Goal: Task Accomplishment & Management: Use online tool/utility

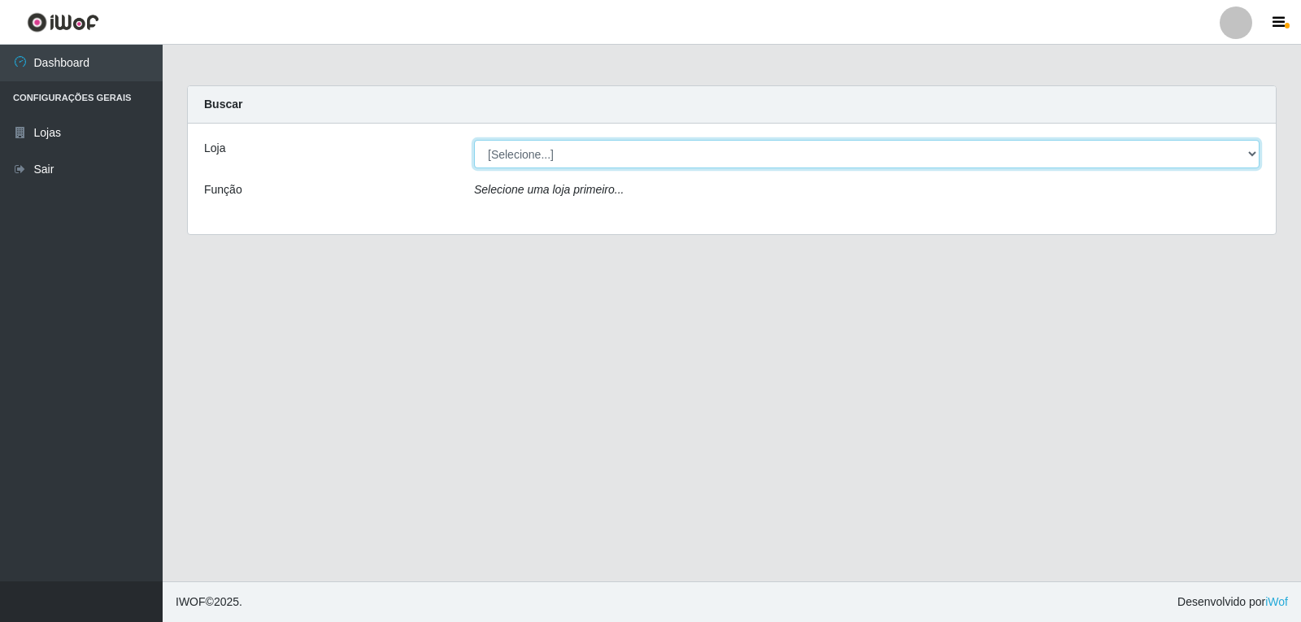
click at [628, 157] on select "[Selecione...] [PERSON_NAME] Atacadão - [PERSON_NAME]" at bounding box center [866, 154] width 785 height 28
select select "523"
click at [474, 140] on select "[Selecione...] [PERSON_NAME] Atacadão - [PERSON_NAME]" at bounding box center [866, 154] width 785 height 28
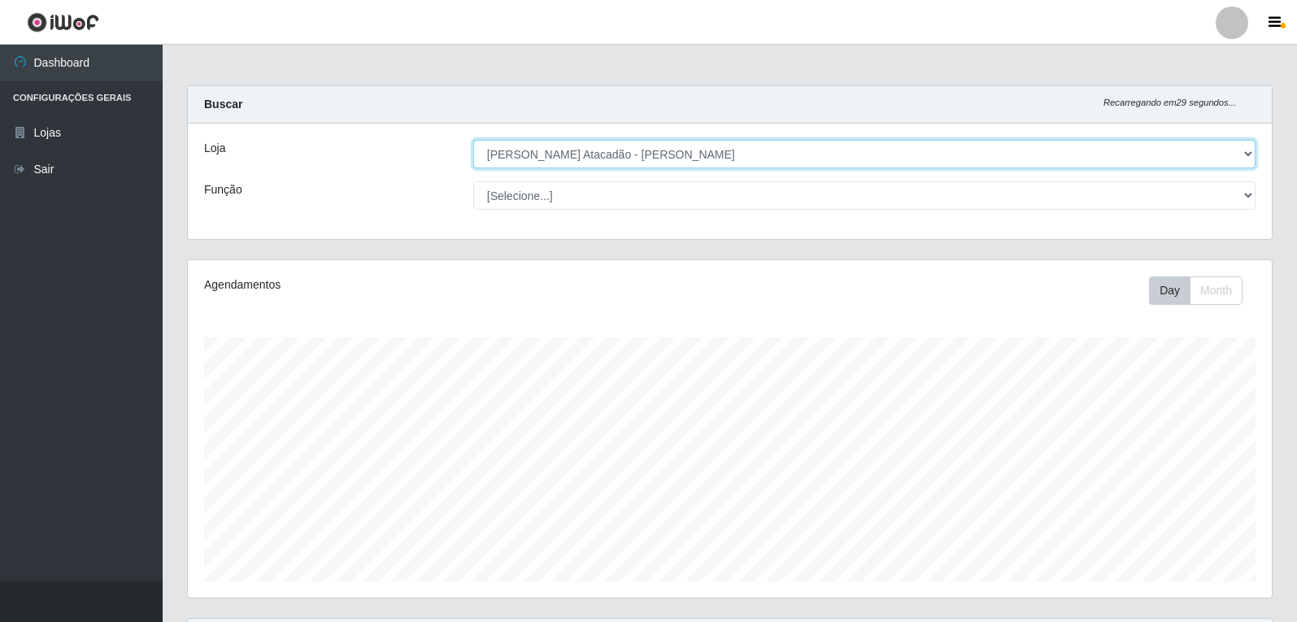
scroll to position [168, 0]
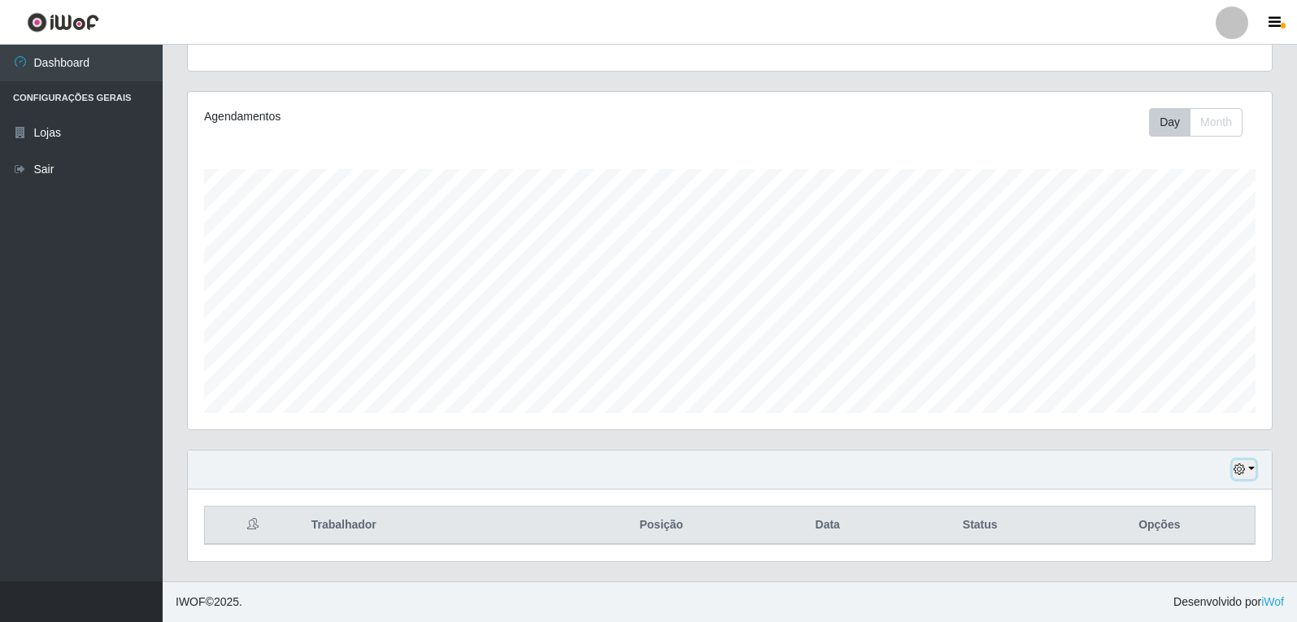
click at [1241, 468] on icon "button" at bounding box center [1238, 468] width 11 height 11
click at [1182, 408] on button "1 Semana" at bounding box center [1190, 409] width 128 height 34
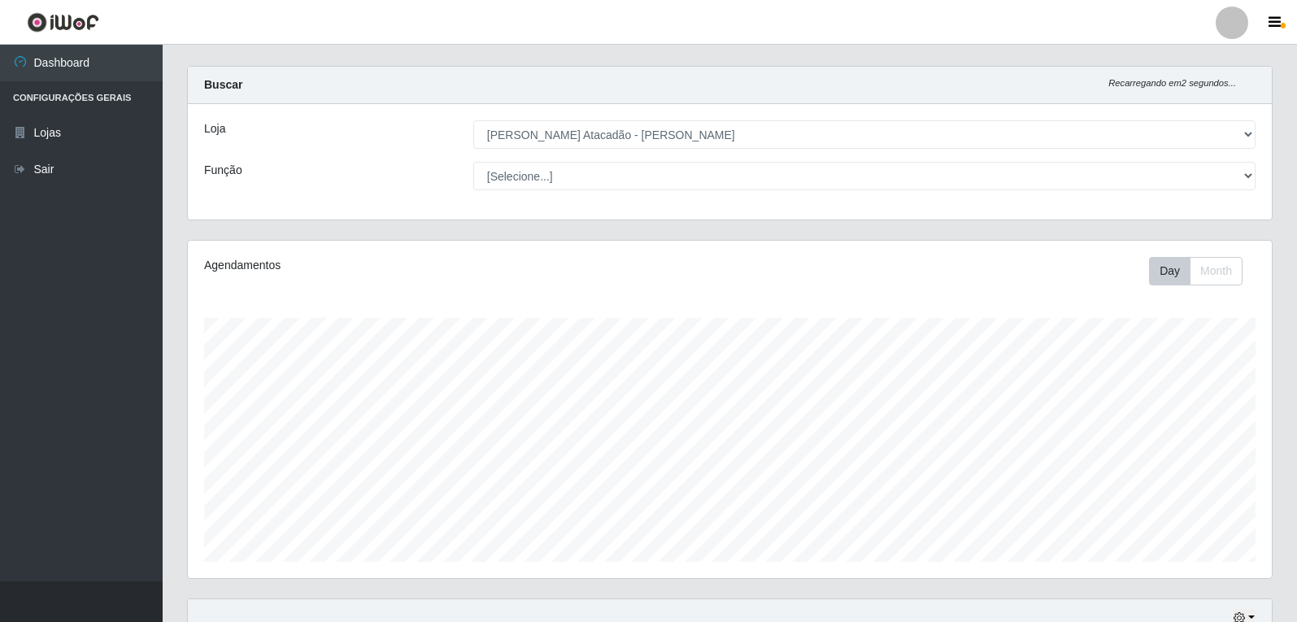
scroll to position [0, 0]
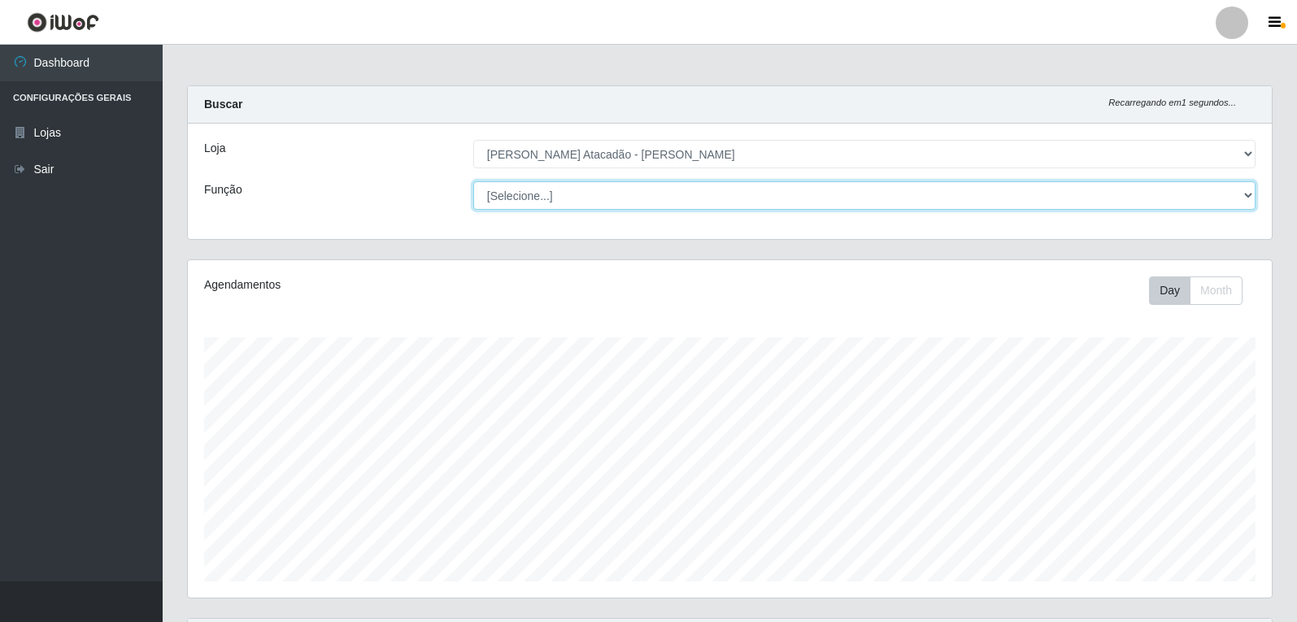
click at [1223, 196] on select "[Selecione...] Embalador Embalador + Embalador ++ Repositor Repositor + Reposit…" at bounding box center [864, 195] width 782 height 28
select select "1"
click at [473, 181] on select "[Selecione...] Embalador Embalador + Embalador ++ Repositor Repositor + Reposit…" at bounding box center [864, 195] width 782 height 28
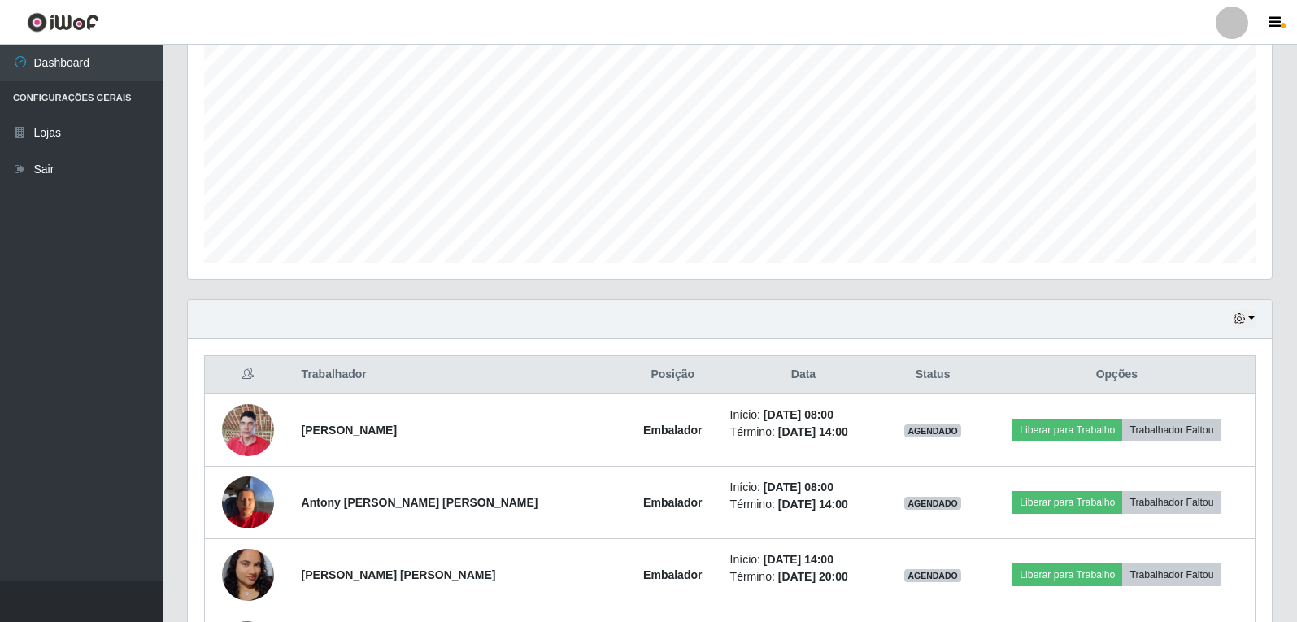
scroll to position [325, 0]
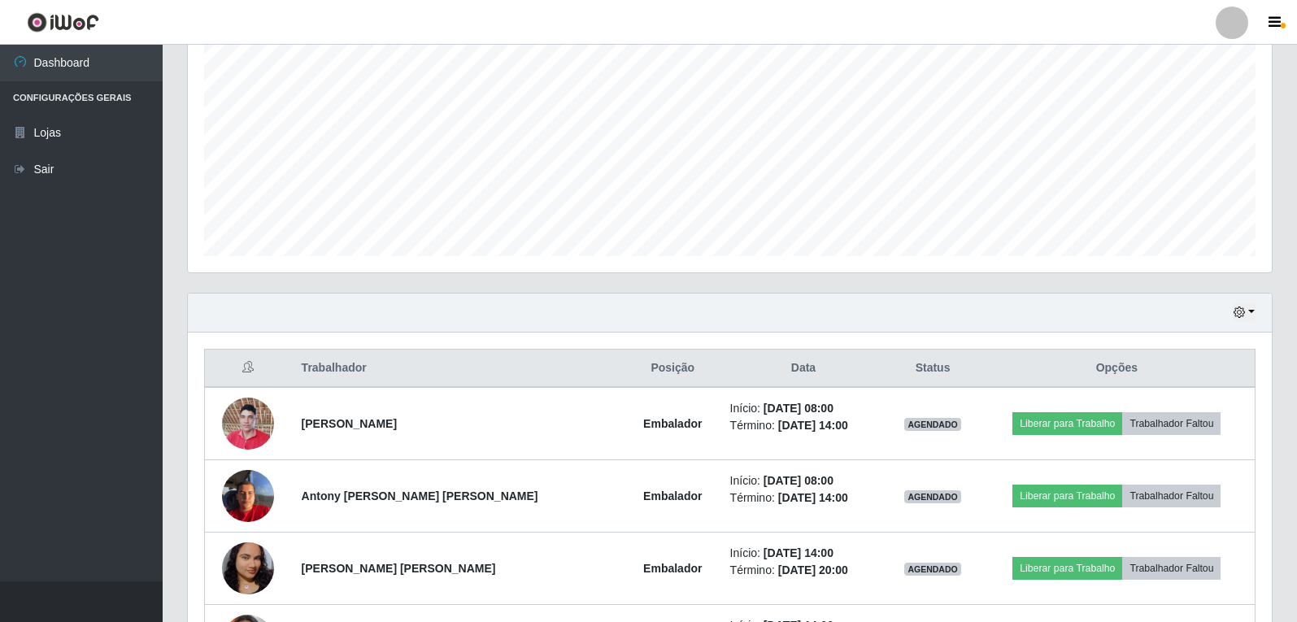
click at [1257, 313] on div "Hoje 1 dia 3 dias 1 Semana Não encerrados" at bounding box center [730, 313] width 1084 height 39
click at [1252, 315] on button "button" at bounding box center [1244, 312] width 23 height 19
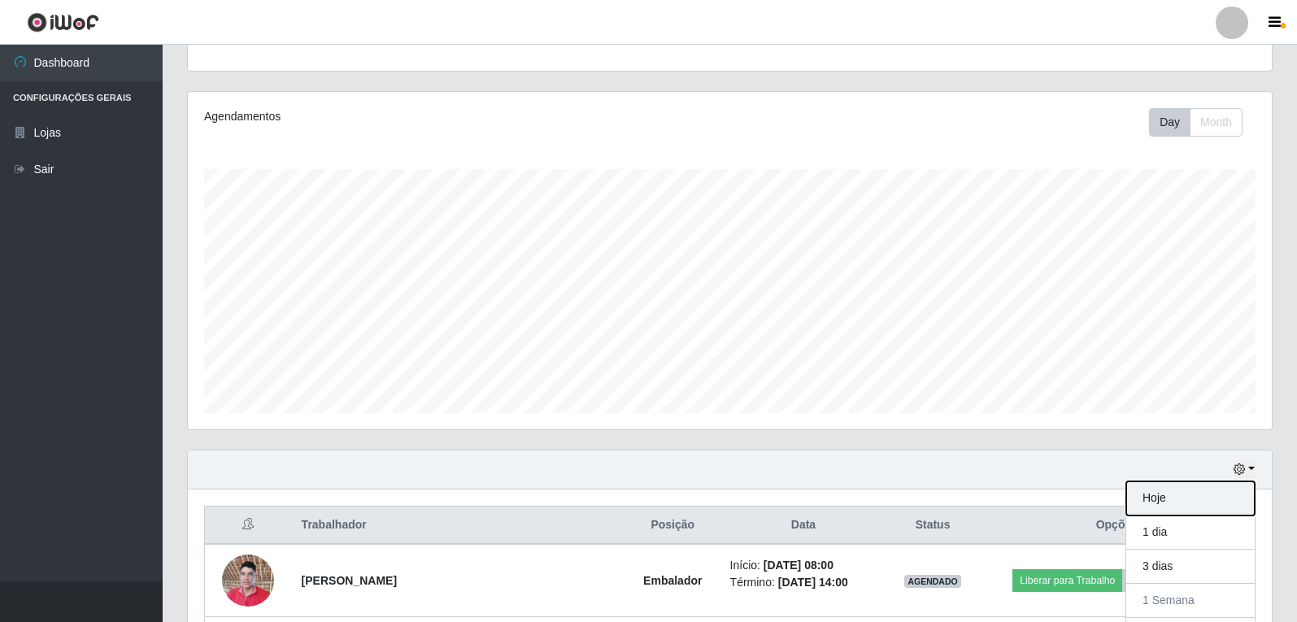
scroll to position [812718, 811971]
click at [1161, 481] on div "Hoje 1 dia 3 dias 1 Semana Não encerrados" at bounding box center [1190, 567] width 130 height 172
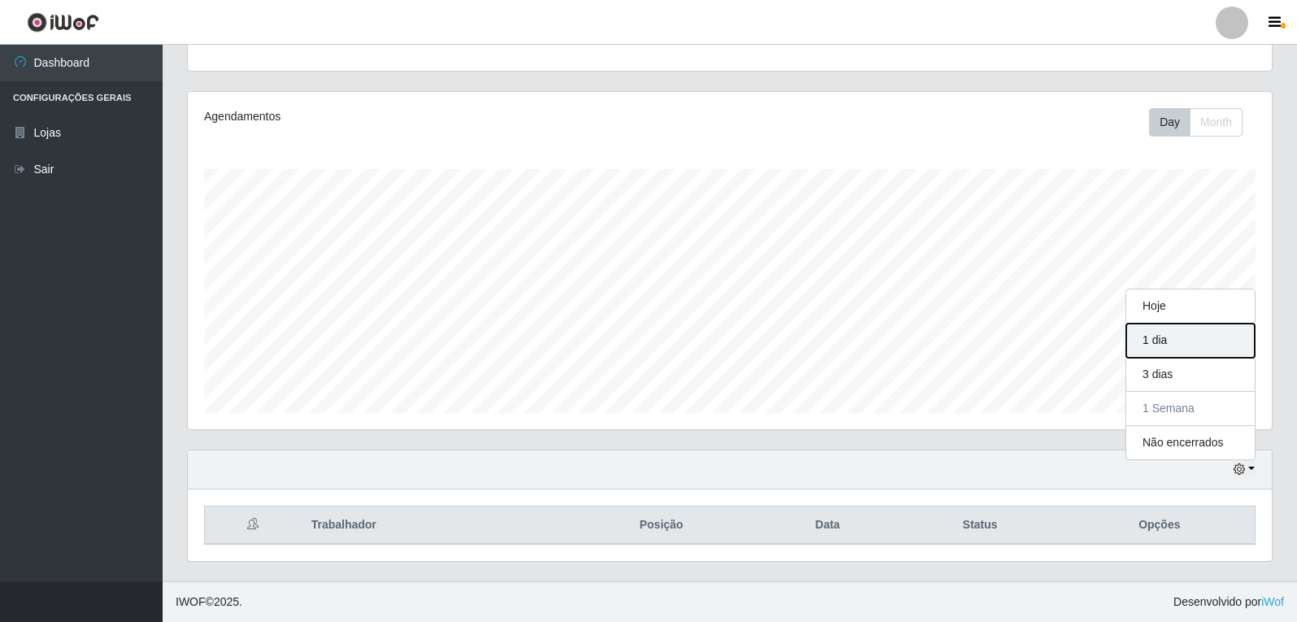
click at [1170, 346] on button "1 dia" at bounding box center [1190, 341] width 128 height 34
click at [1253, 483] on div "Hoje 1 dia 3 dias 1 Semana Não encerrados" at bounding box center [730, 469] width 1084 height 39
click at [1244, 475] on icon "button" at bounding box center [1238, 468] width 11 height 11
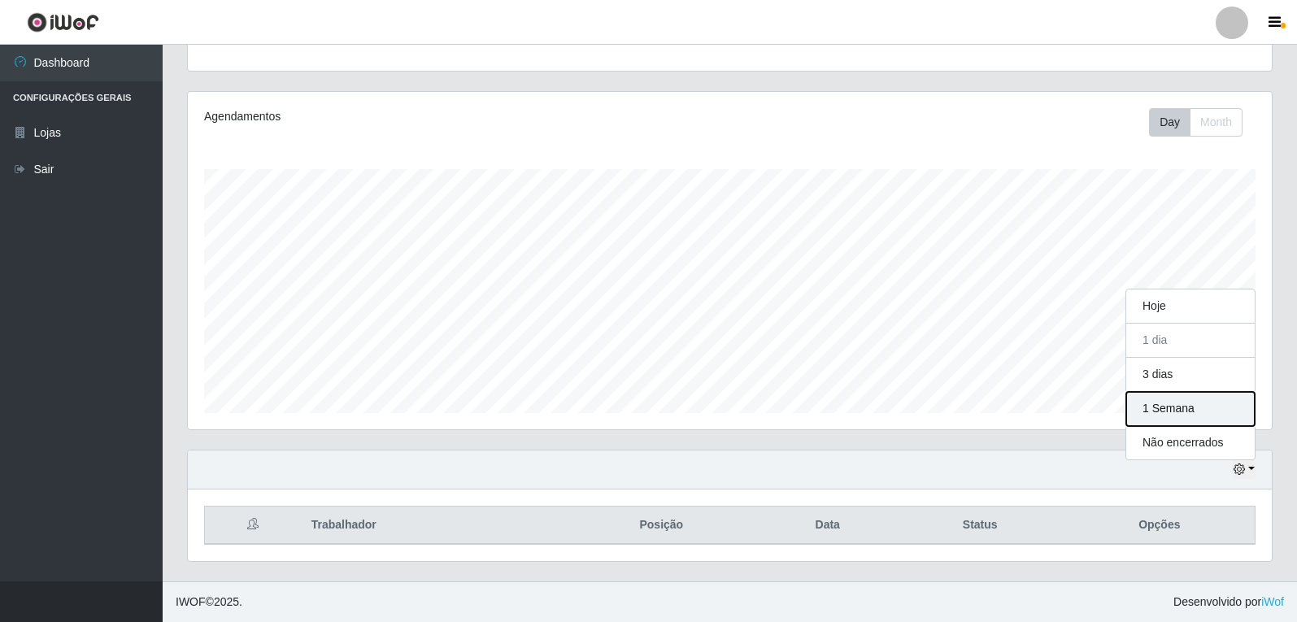
click at [1207, 412] on button "1 Semana" at bounding box center [1190, 409] width 128 height 34
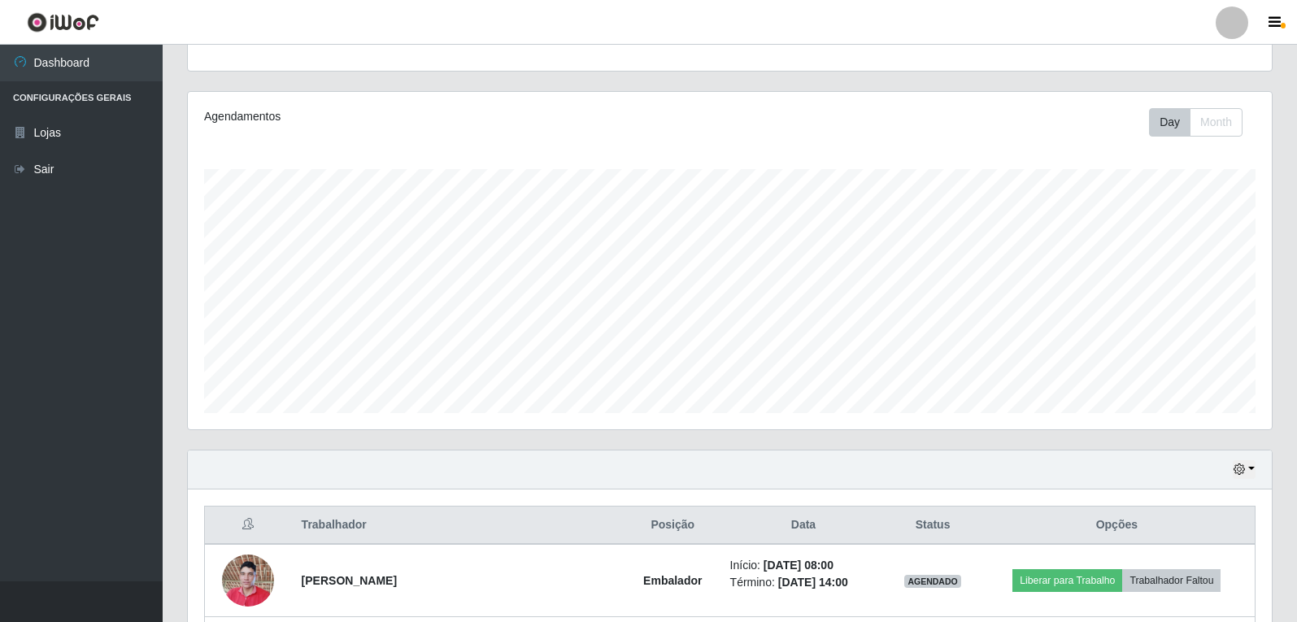
scroll to position [458, 0]
